Goal: Information Seeking & Learning: Learn about a topic

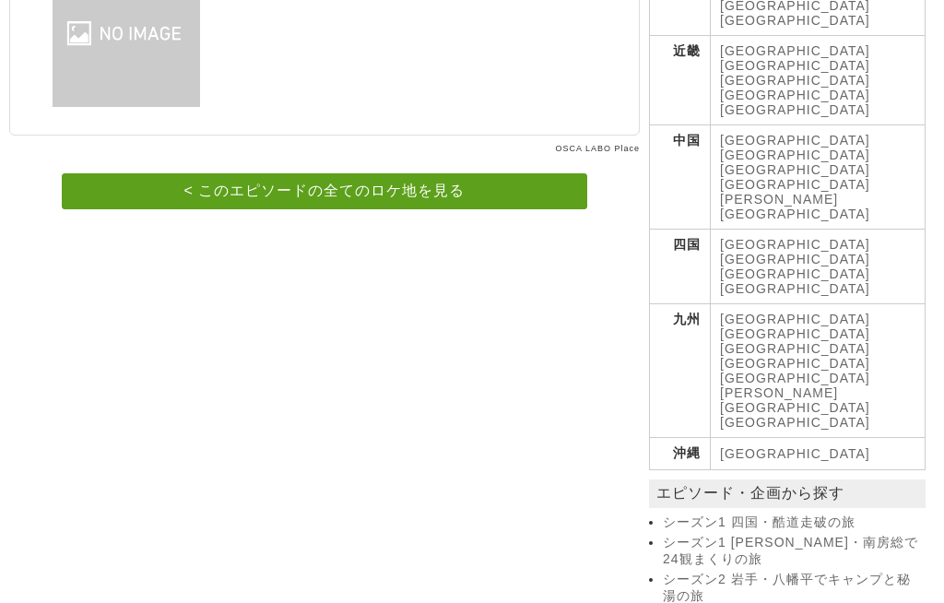
scroll to position [914, 0]
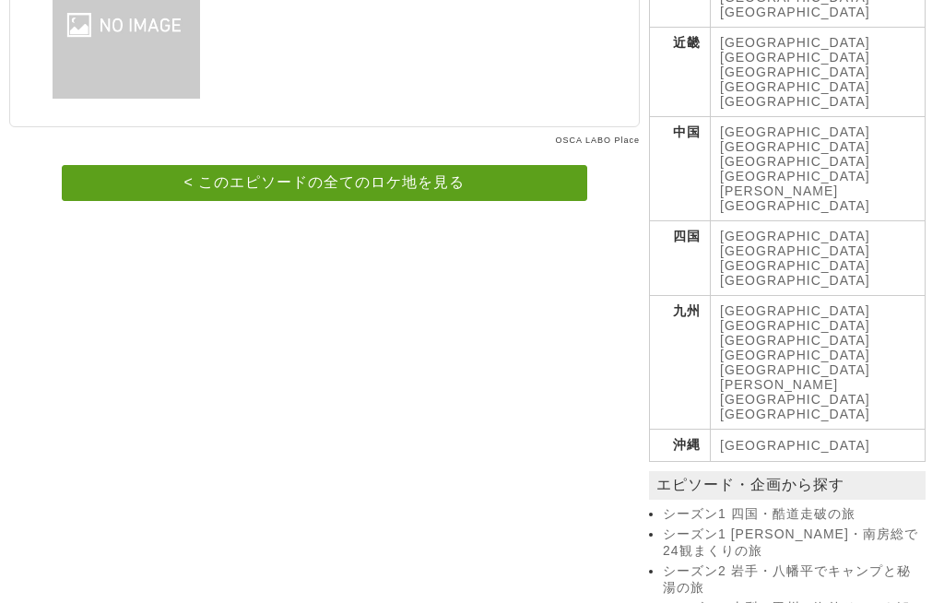
click at [281, 166] on link "< このエピソードの全てのロケ地を見る" at bounding box center [324, 183] width 524 height 36
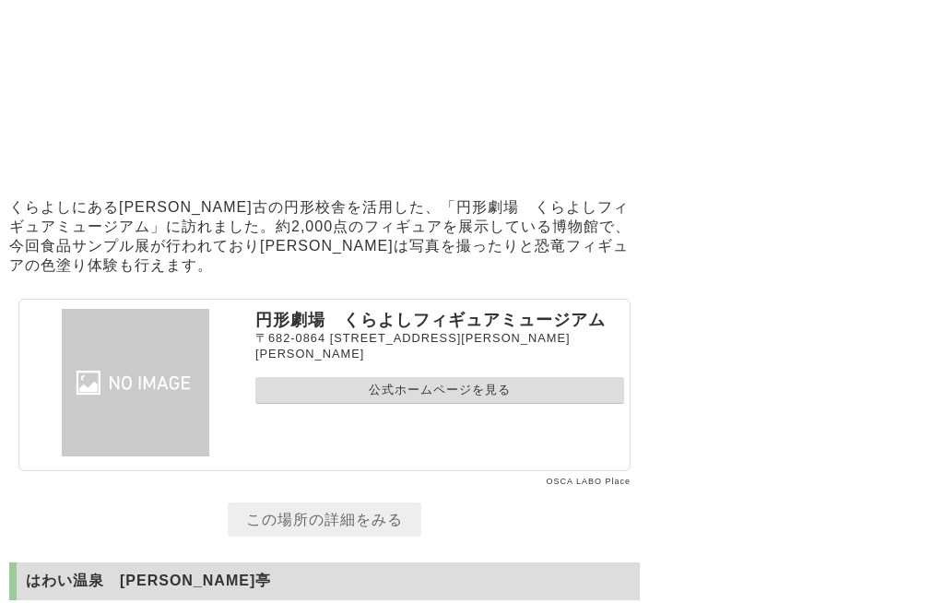
scroll to position [6164, 0]
click at [363, 404] on link "公式ホームページを見る" at bounding box center [439, 390] width 369 height 27
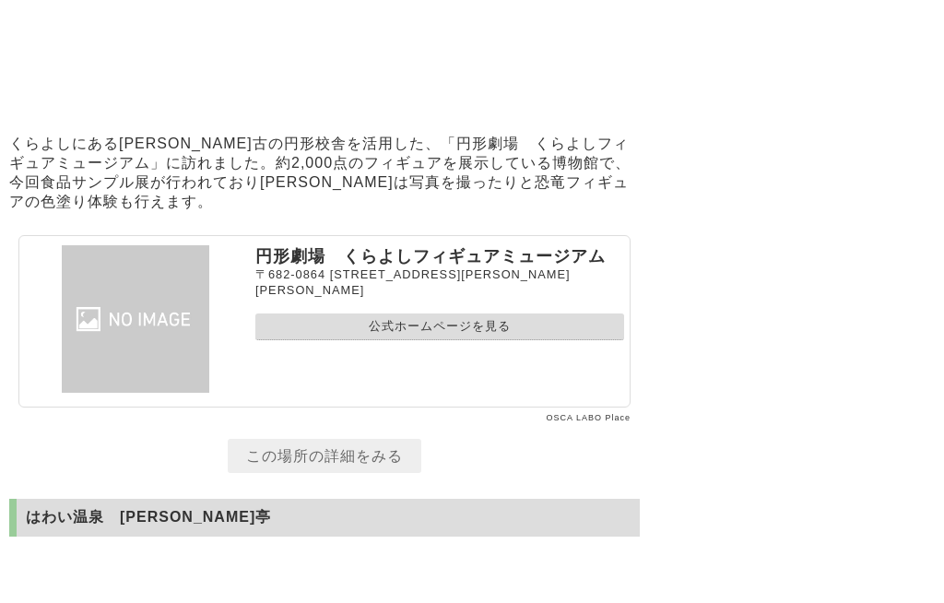
scroll to position [6227, 0]
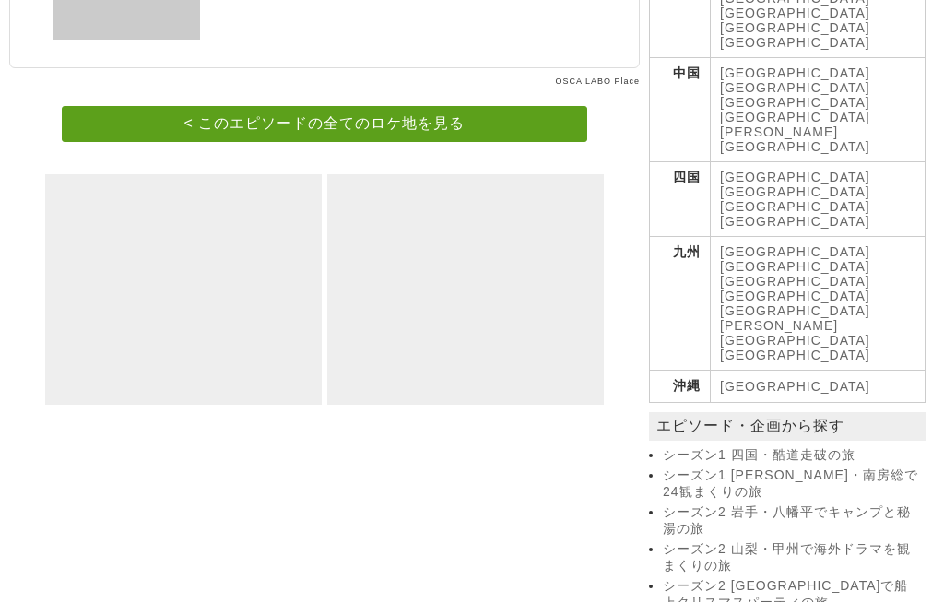
scroll to position [973, 0]
click at [451, 106] on link "< このエピソードの全てのロケ地を見る" at bounding box center [324, 124] width 524 height 36
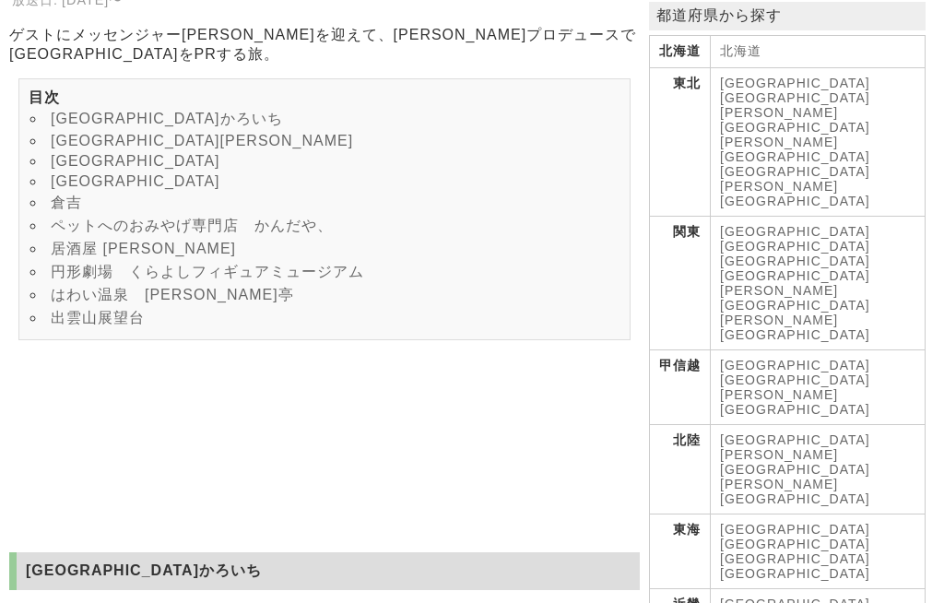
click at [176, 289] on link "はわい温泉　[PERSON_NAME]亭" at bounding box center [172, 295] width 243 height 16
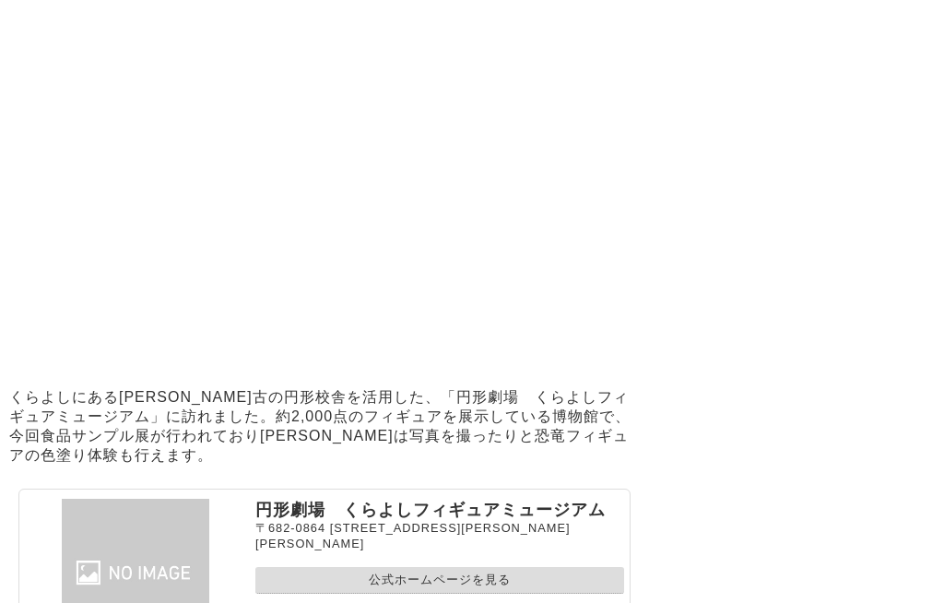
scroll to position [5952, 0]
